Goal: Task Accomplishment & Management: Complete application form

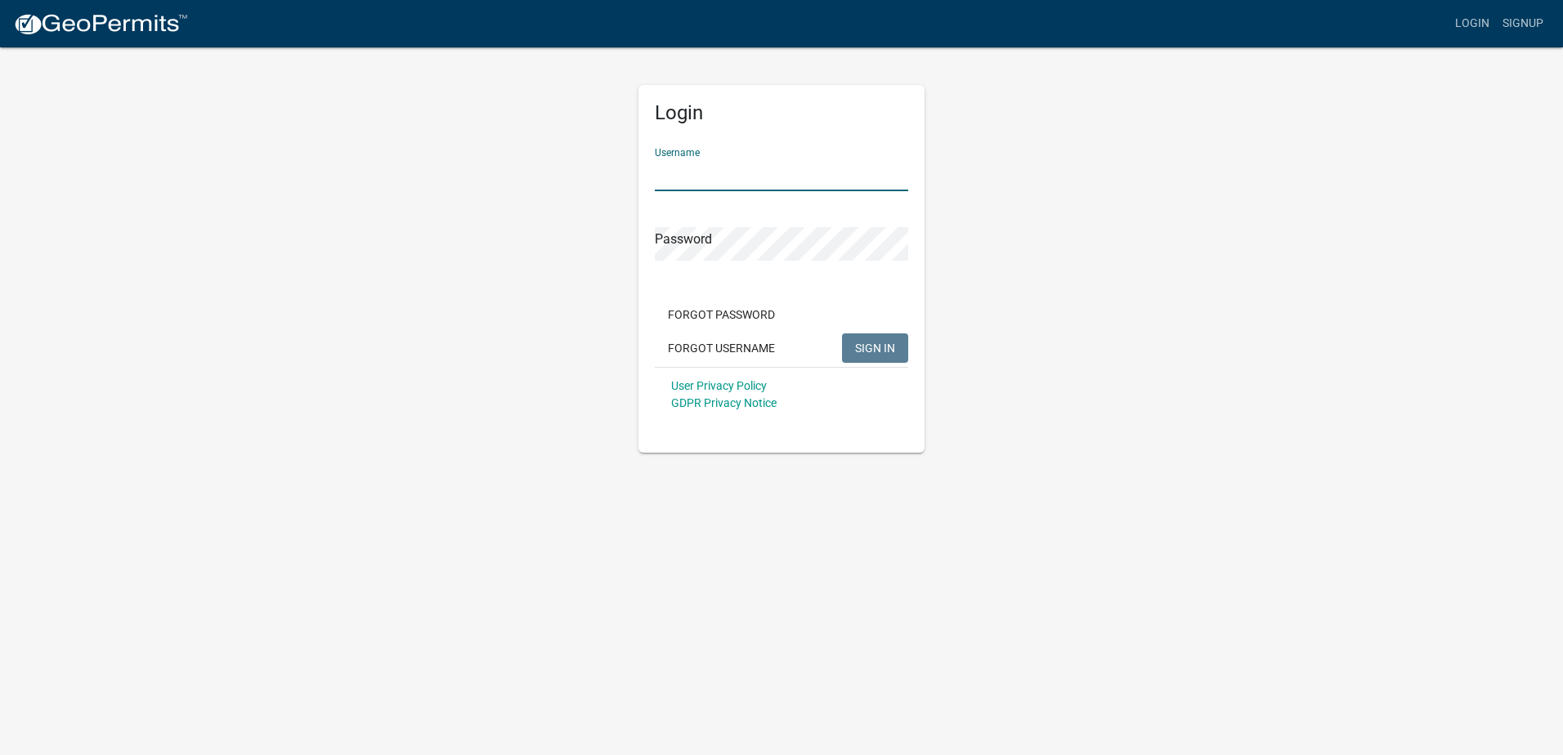
click at [732, 169] on input "Username" at bounding box center [781, 175] width 253 height 34
click at [873, 354] on span "SIGN IN" at bounding box center [875, 347] width 40 height 13
click at [633, 245] on div "Login Username [EMAIL_ADDRESS][DOMAIN_NAME] Password Forgot Password Forgot Use…" at bounding box center [781, 249] width 311 height 407
click at [842, 333] on button "SIGN IN" at bounding box center [875, 347] width 66 height 29
click at [852, 176] on input "[EMAIL_ADDRESS][DOMAIN_NAME]" at bounding box center [781, 175] width 253 height 34
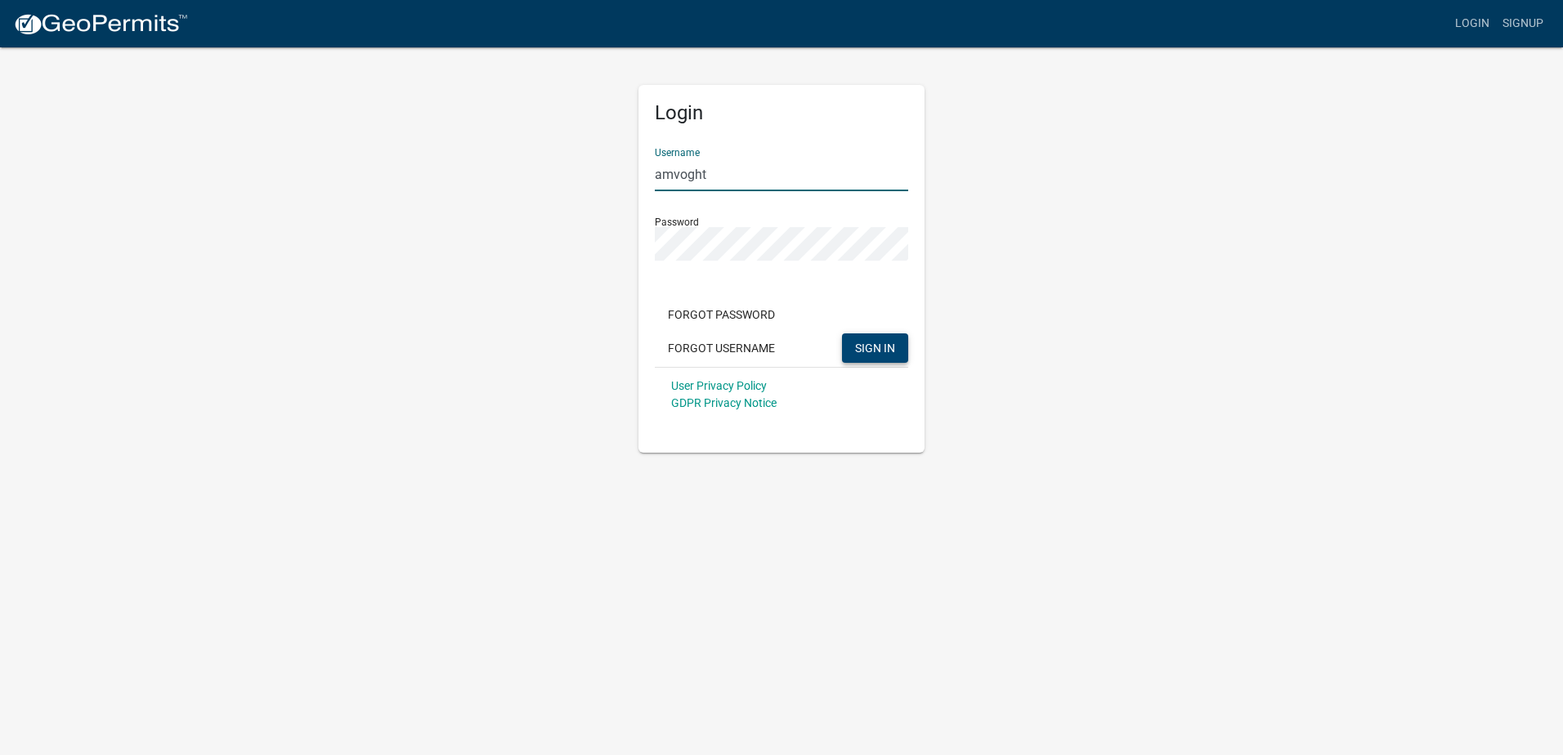
type input "amvoght"
click at [887, 342] on span "SIGN IN" at bounding box center [875, 347] width 40 height 13
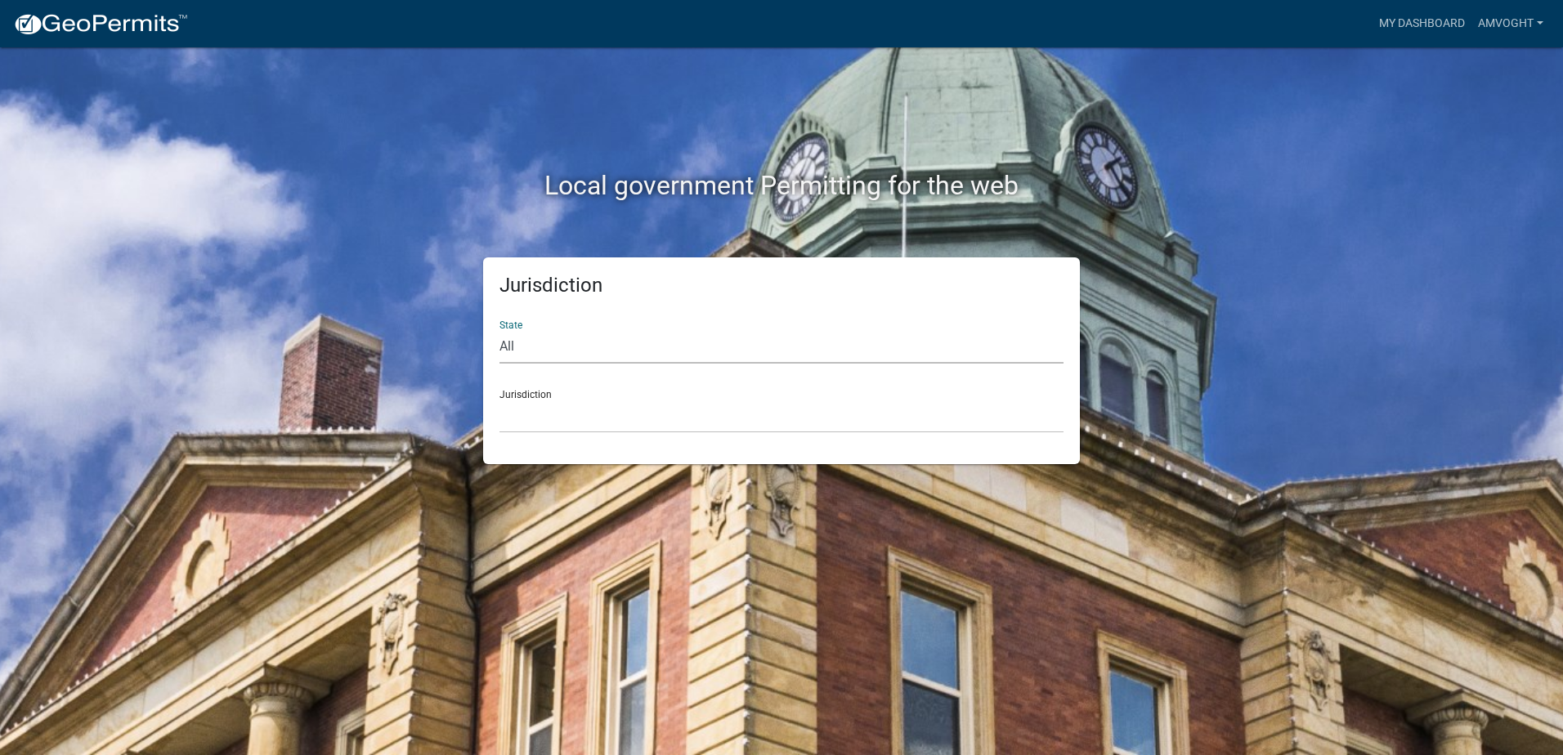
click at [571, 354] on select "All [US_STATE] [US_STATE] [US_STATE] [US_STATE] [US_STATE] [US_STATE] [US_STATE…" at bounding box center [781, 347] width 564 height 34
select select "[US_STATE]"
click at [499, 330] on select "All [US_STATE] [US_STATE] [US_STATE] [US_STATE] [US_STATE] [US_STATE] [US_STATE…" at bounding box center [781, 347] width 564 height 34
click at [543, 400] on select "City of [GEOGRAPHIC_DATA], [US_STATE] City of [GEOGRAPHIC_DATA], [US_STATE] Cit…" at bounding box center [781, 417] width 564 height 34
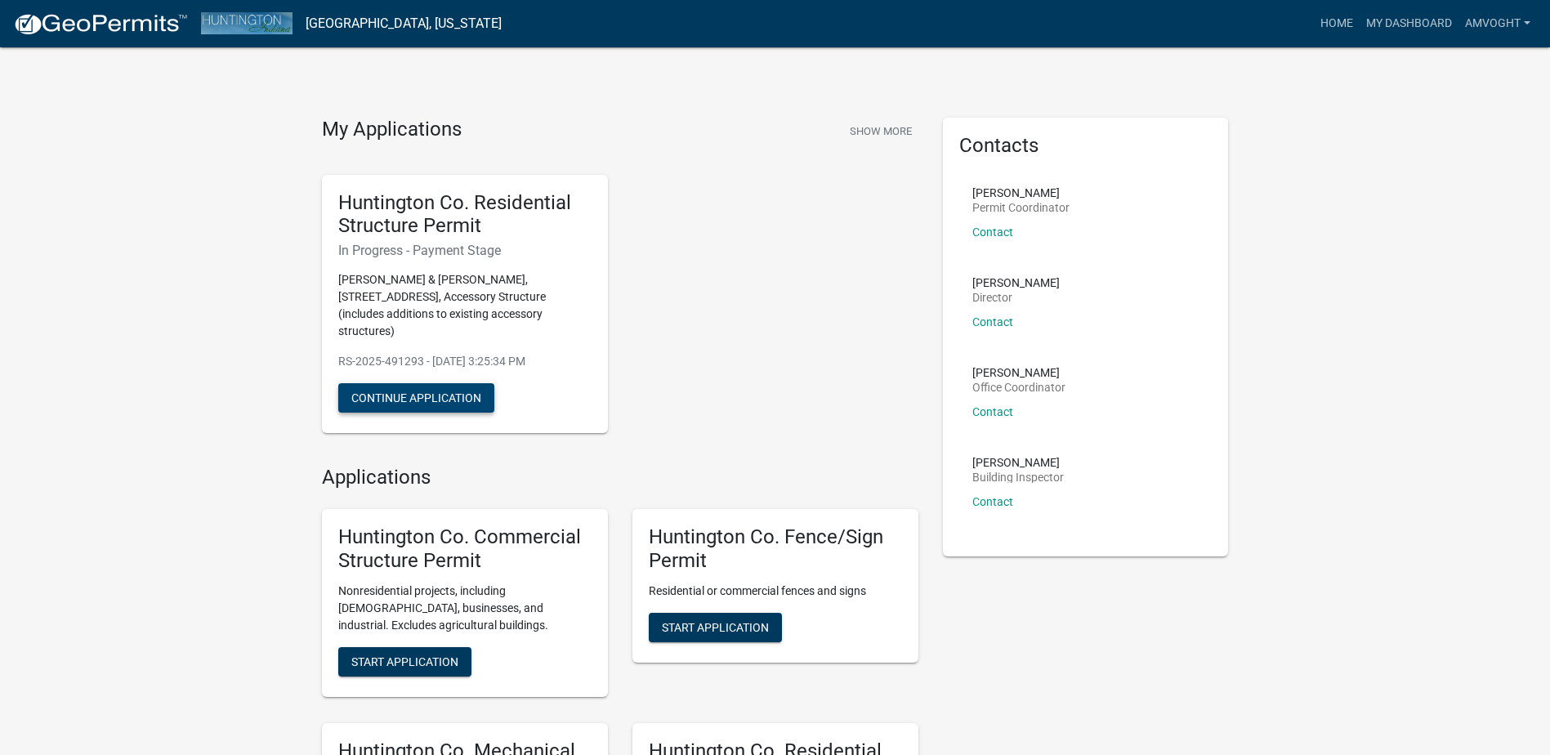
click at [364, 383] on button "Continue Application" at bounding box center [416, 397] width 156 height 29
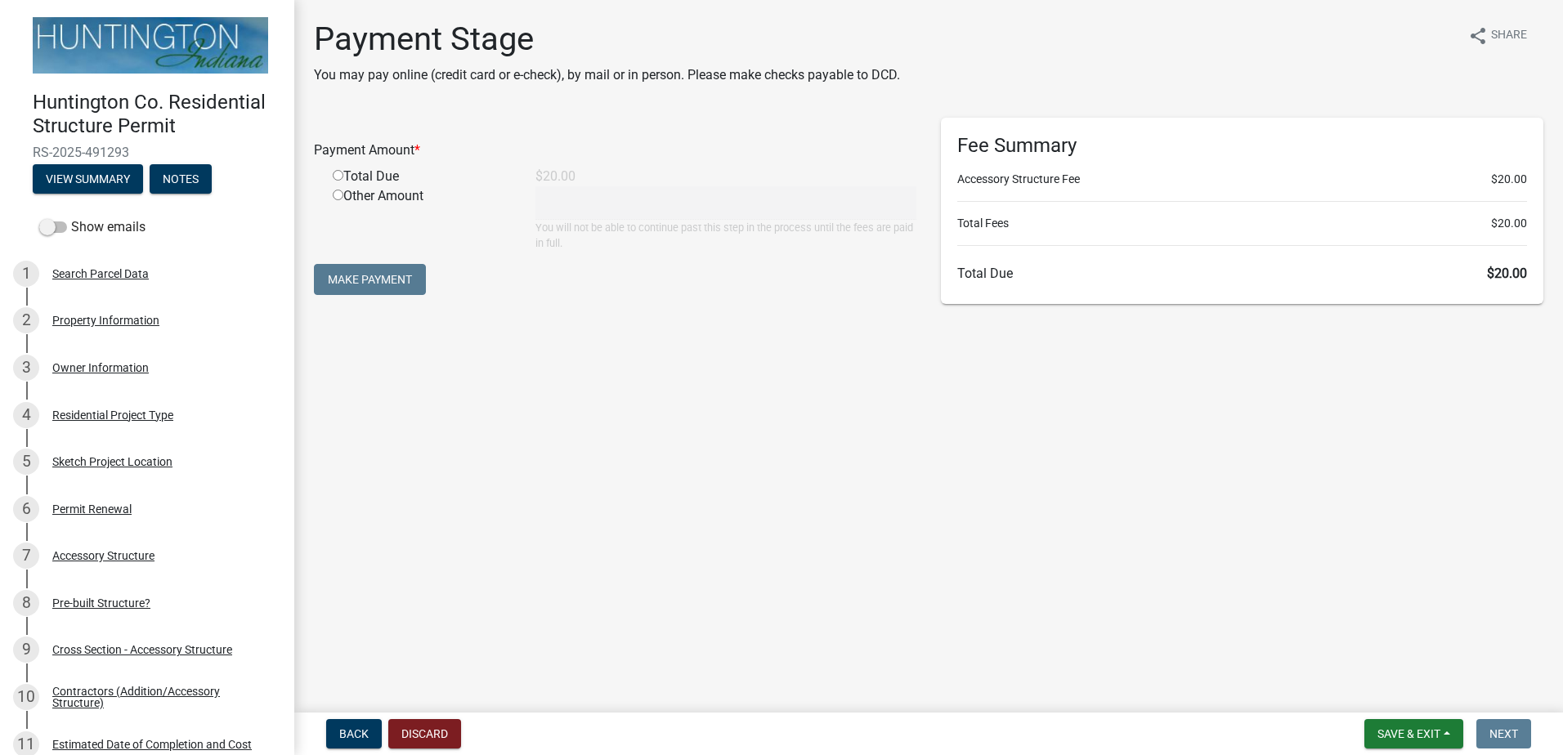
click at [338, 175] on input "radio" at bounding box center [338, 175] width 11 height 11
radio input "true"
type input "20"
click at [369, 284] on button "Make Payment" at bounding box center [370, 279] width 112 height 31
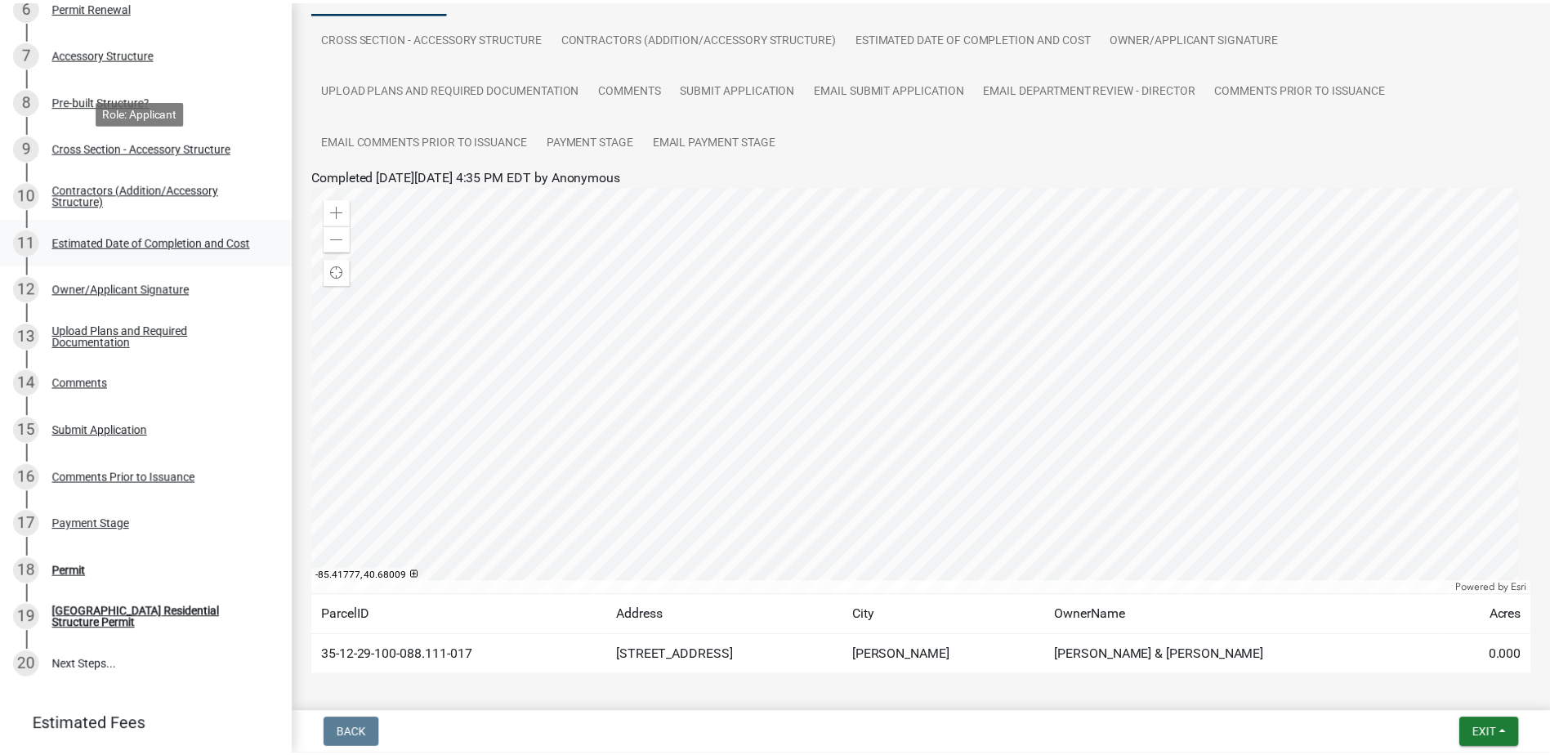
scroll to position [585, 0]
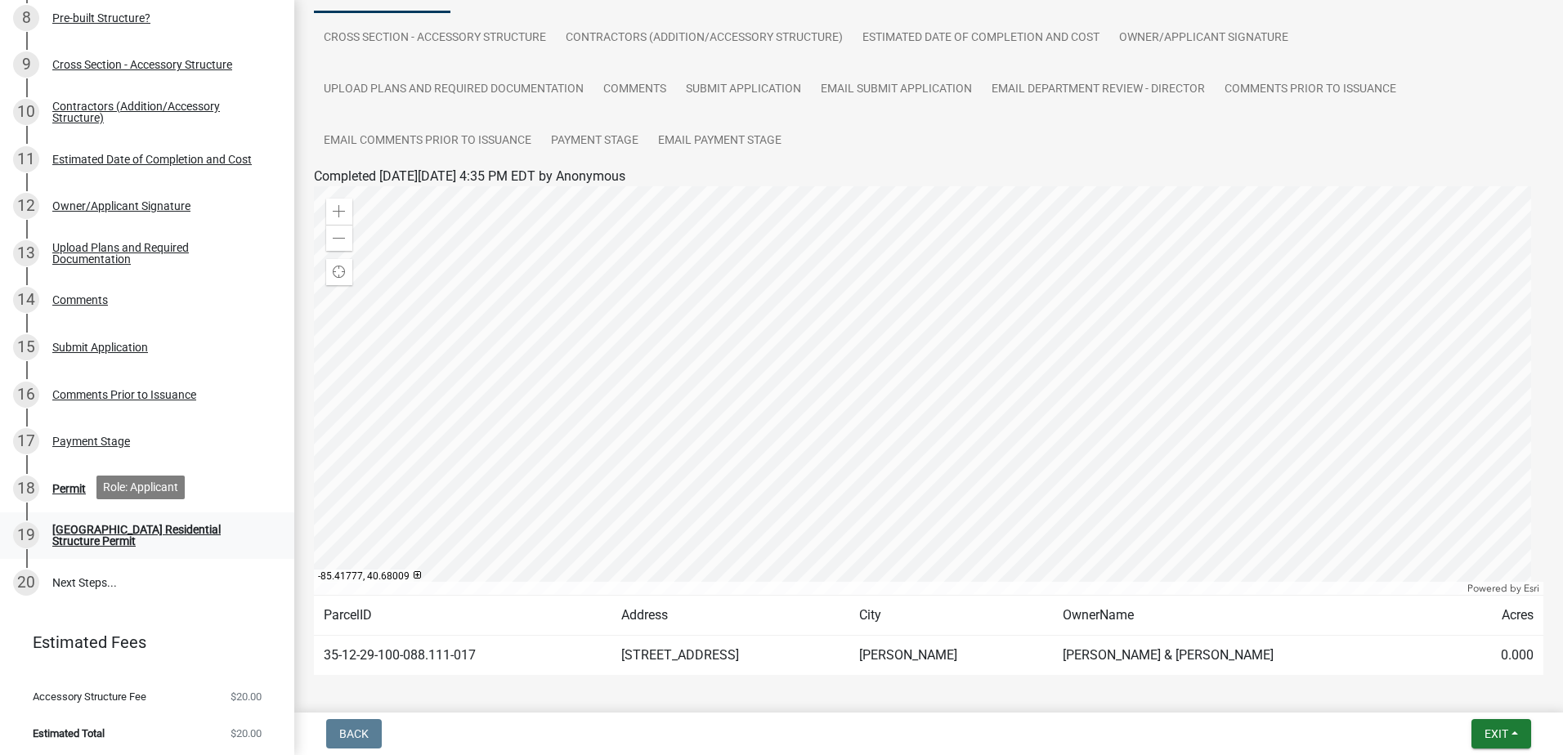
click at [116, 535] on div "[GEOGRAPHIC_DATA] Residential Structure Permit" at bounding box center [160, 535] width 216 height 23
click at [1516, 731] on button "Exit" at bounding box center [1501, 733] width 60 height 29
click at [1453, 687] on button "Save & Exit" at bounding box center [1465, 691] width 131 height 39
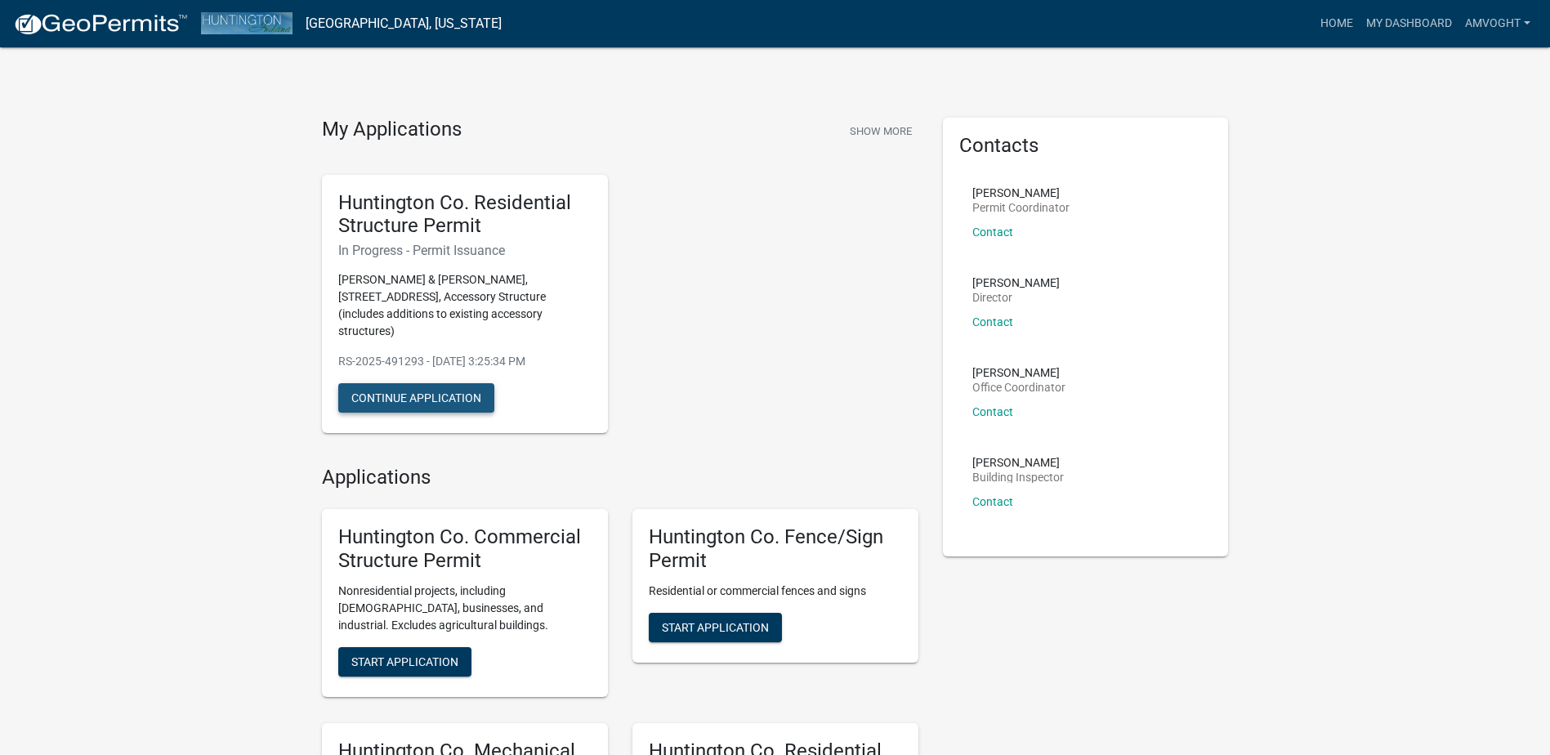
click at [356, 383] on button "Continue Application" at bounding box center [416, 397] width 156 height 29
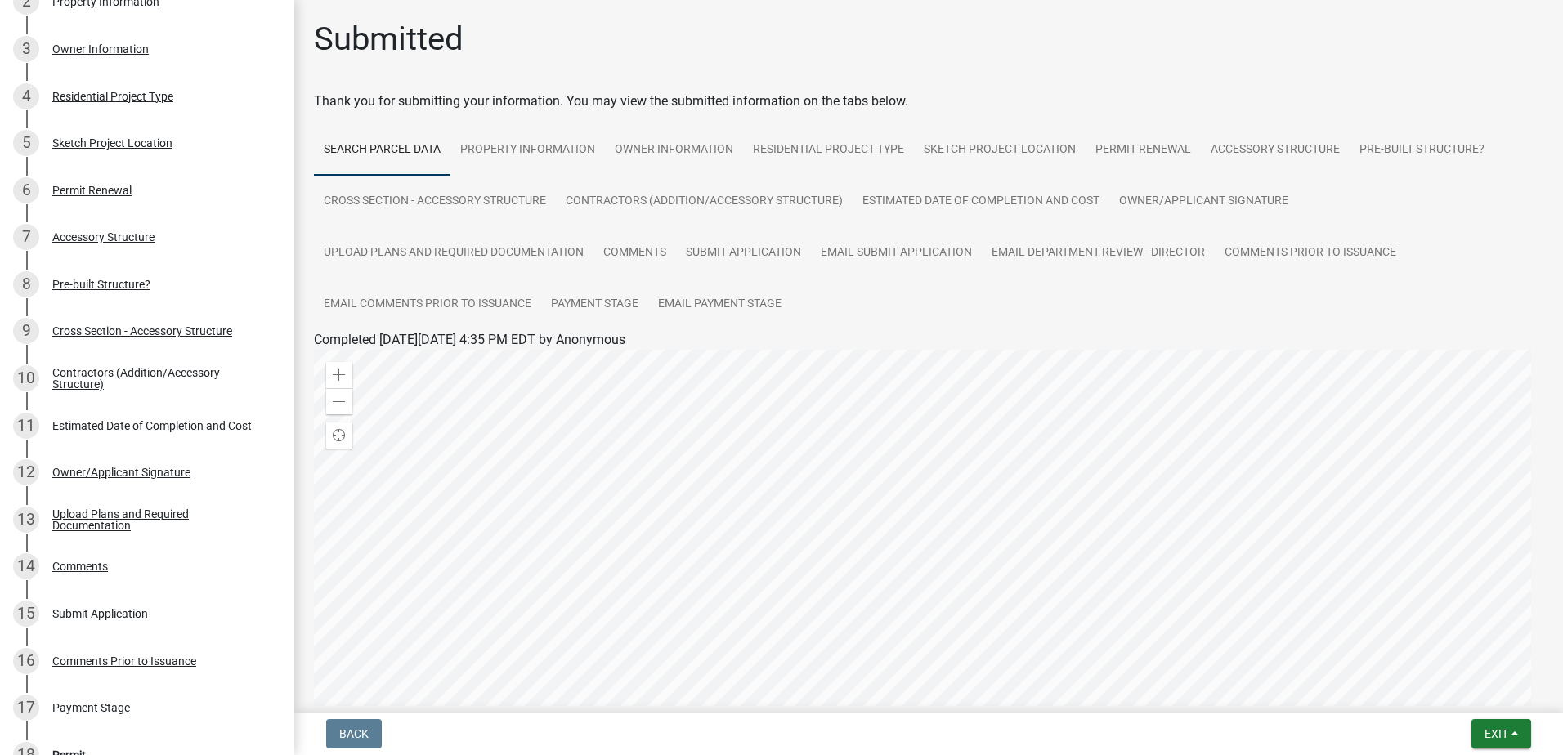
scroll to position [572, 0]
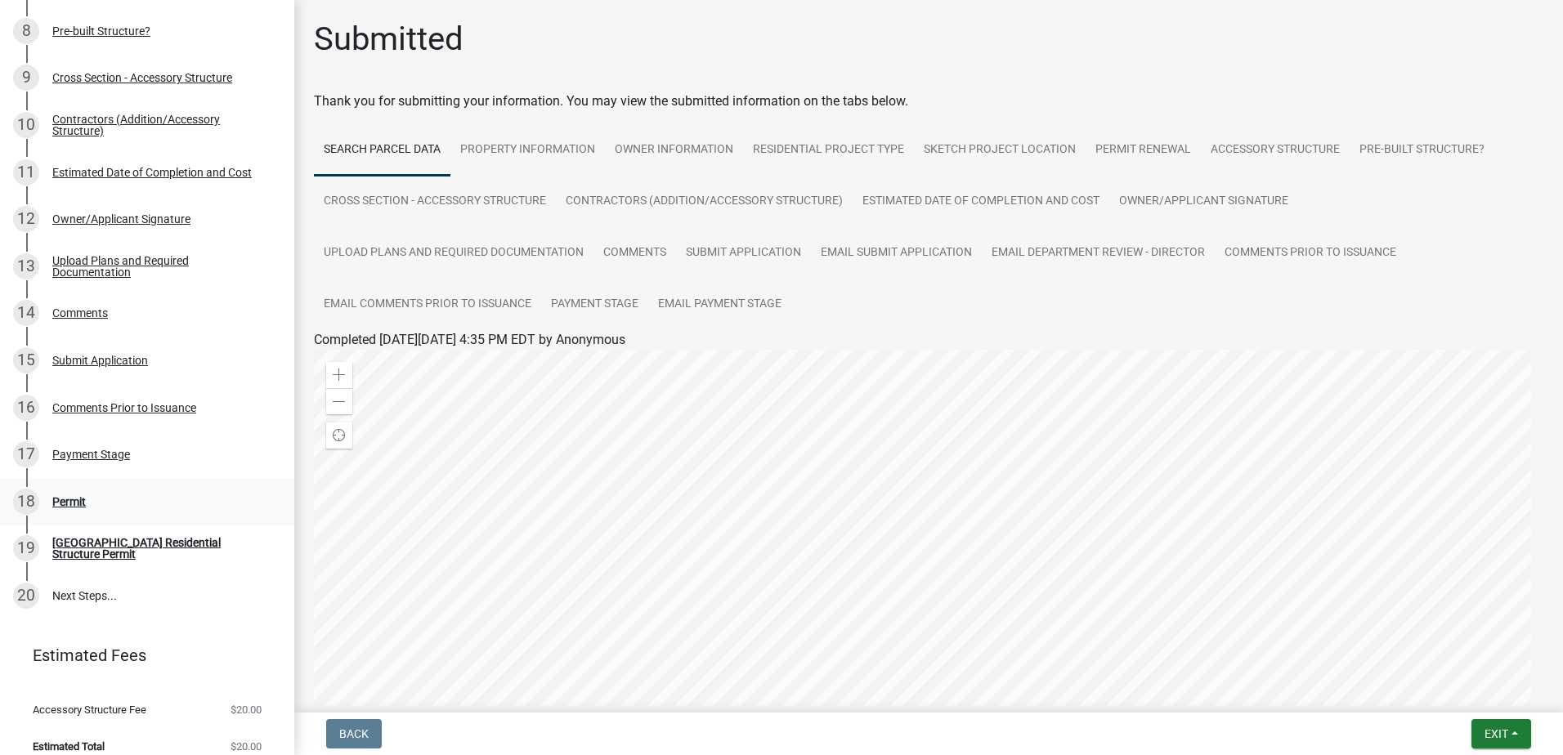
click at [83, 496] on div "Permit" at bounding box center [69, 501] width 34 height 11
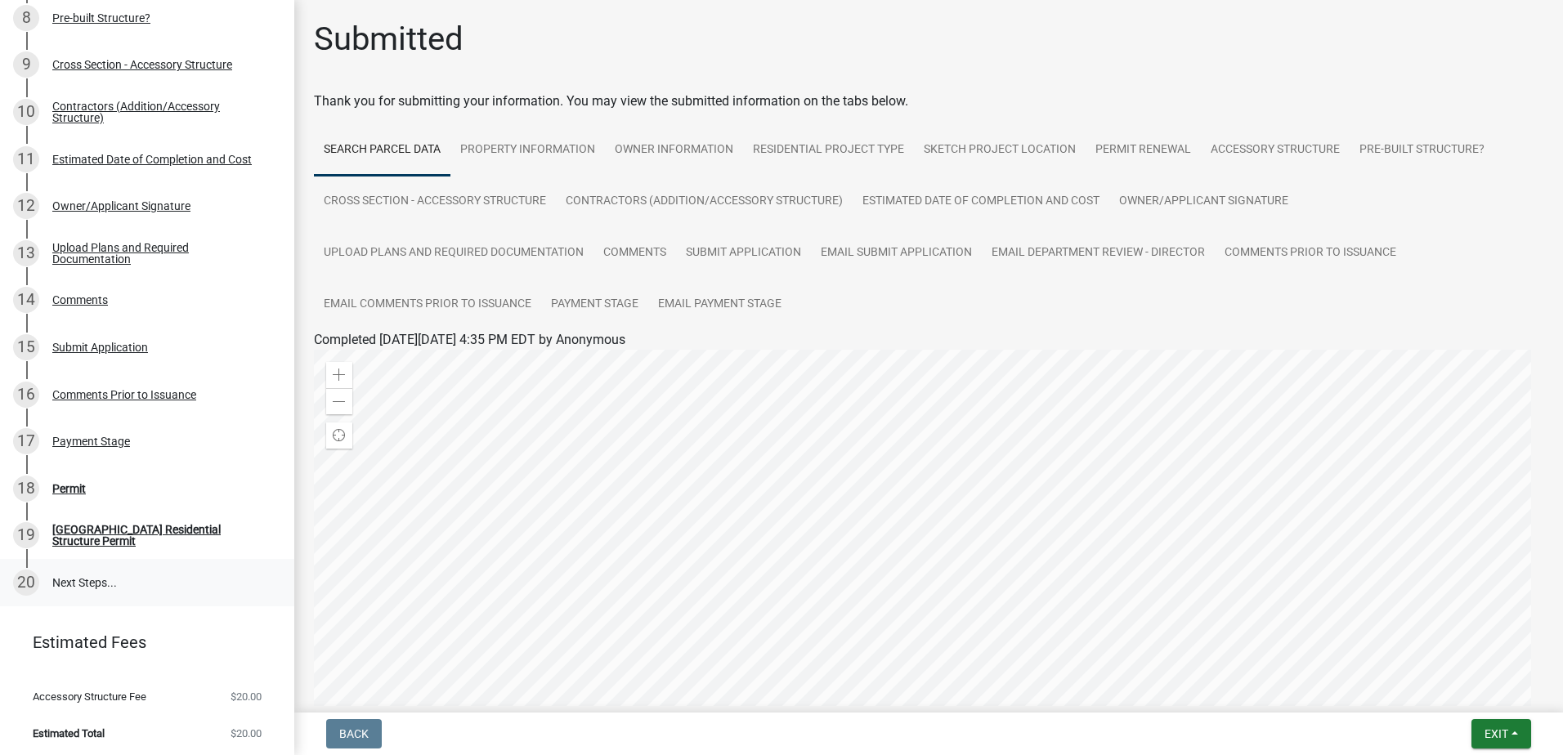
click at [83, 579] on link "20 Next Steps..." at bounding box center [147, 582] width 294 height 47
click at [74, 438] on div "Payment Stage" at bounding box center [91, 441] width 78 height 11
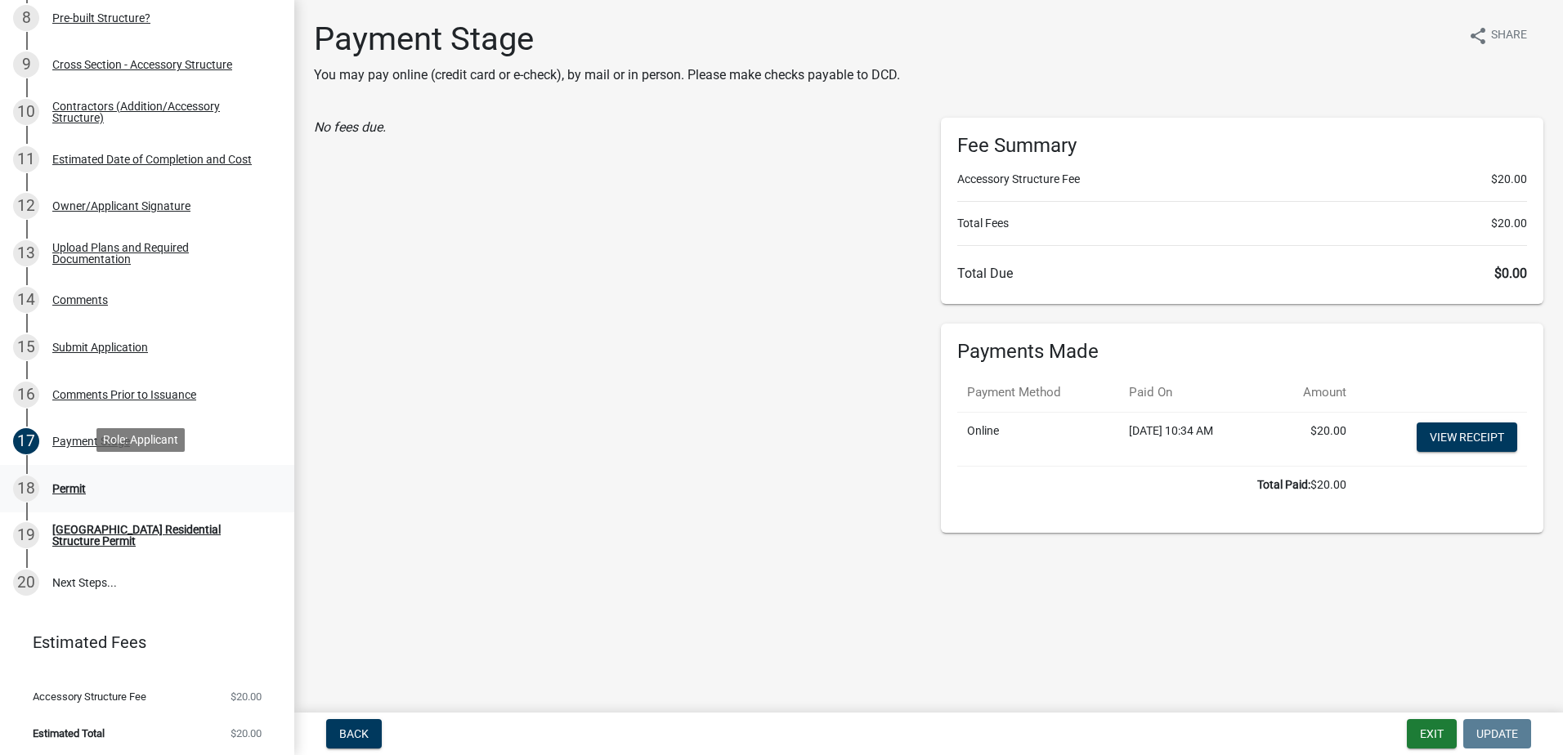
click at [64, 489] on div "Permit" at bounding box center [69, 488] width 34 height 11
click at [73, 485] on div "Permit" at bounding box center [69, 488] width 34 height 11
click at [27, 481] on div "18" at bounding box center [26, 489] width 26 height 26
click at [74, 483] on div "Permit" at bounding box center [69, 488] width 34 height 11
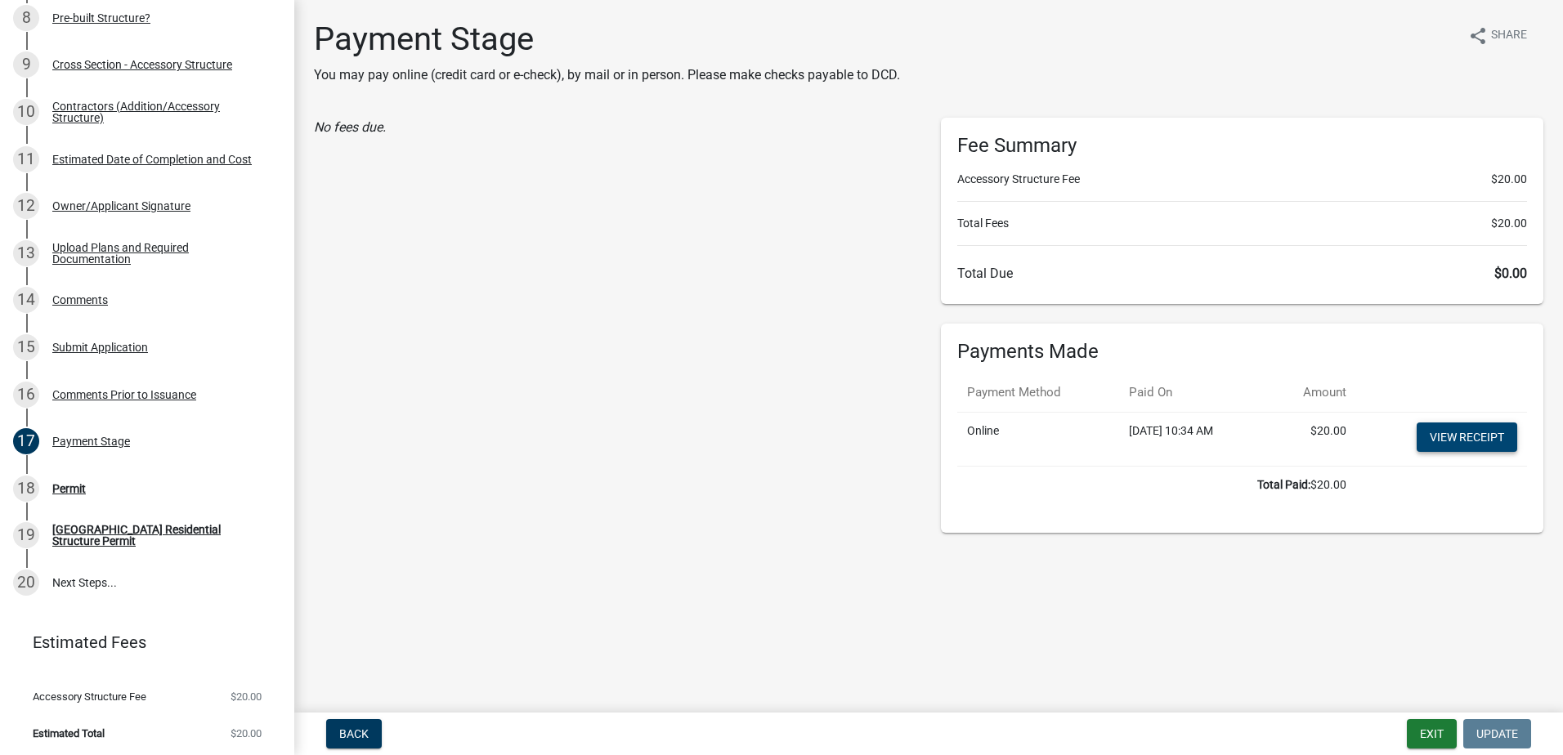
click at [1469, 440] on link "View receipt" at bounding box center [1466, 437] width 101 height 29
click at [96, 491] on div "18 Permit" at bounding box center [140, 489] width 255 height 26
click at [85, 489] on div "Permit" at bounding box center [69, 488] width 34 height 11
click at [86, 489] on div "Permit" at bounding box center [69, 488] width 34 height 11
click at [1419, 736] on button "Exit" at bounding box center [1431, 733] width 50 height 29
